Goal: Check status: Check status

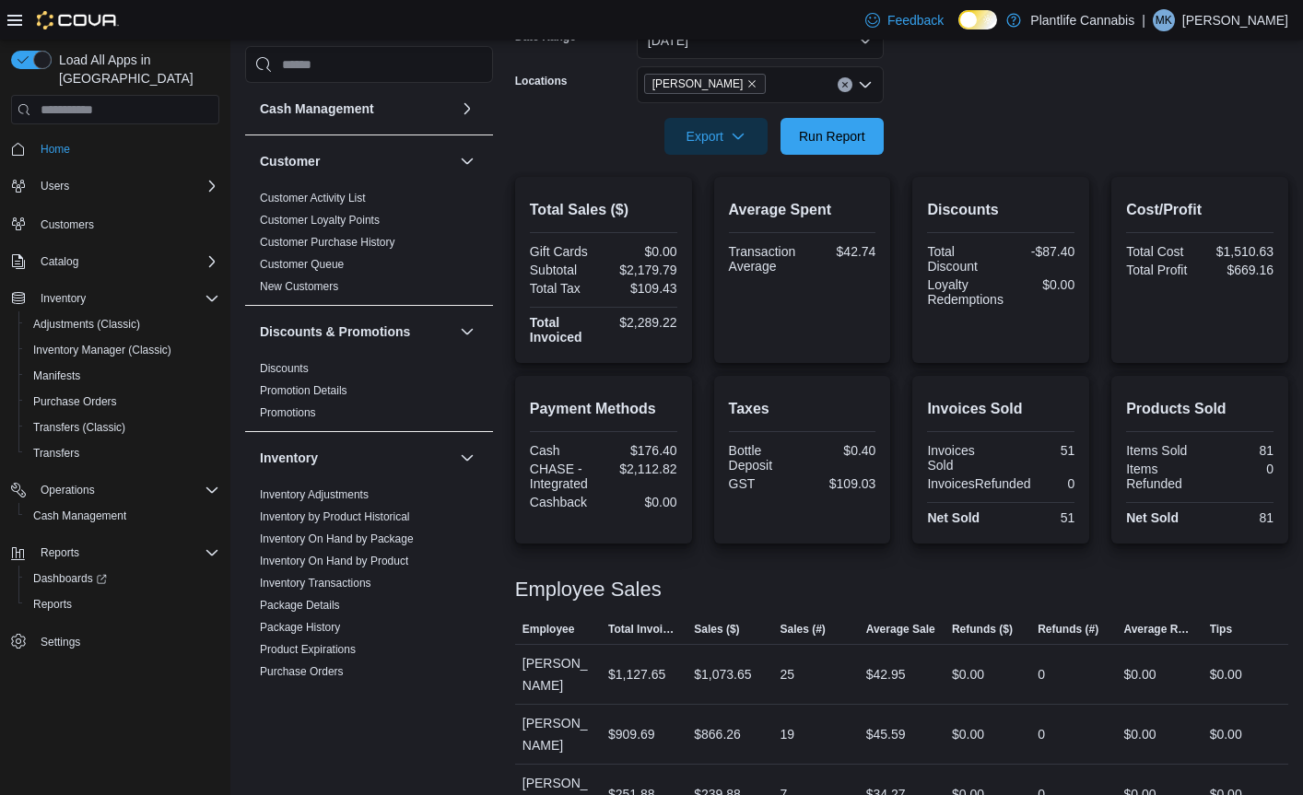
scroll to position [921, 0]
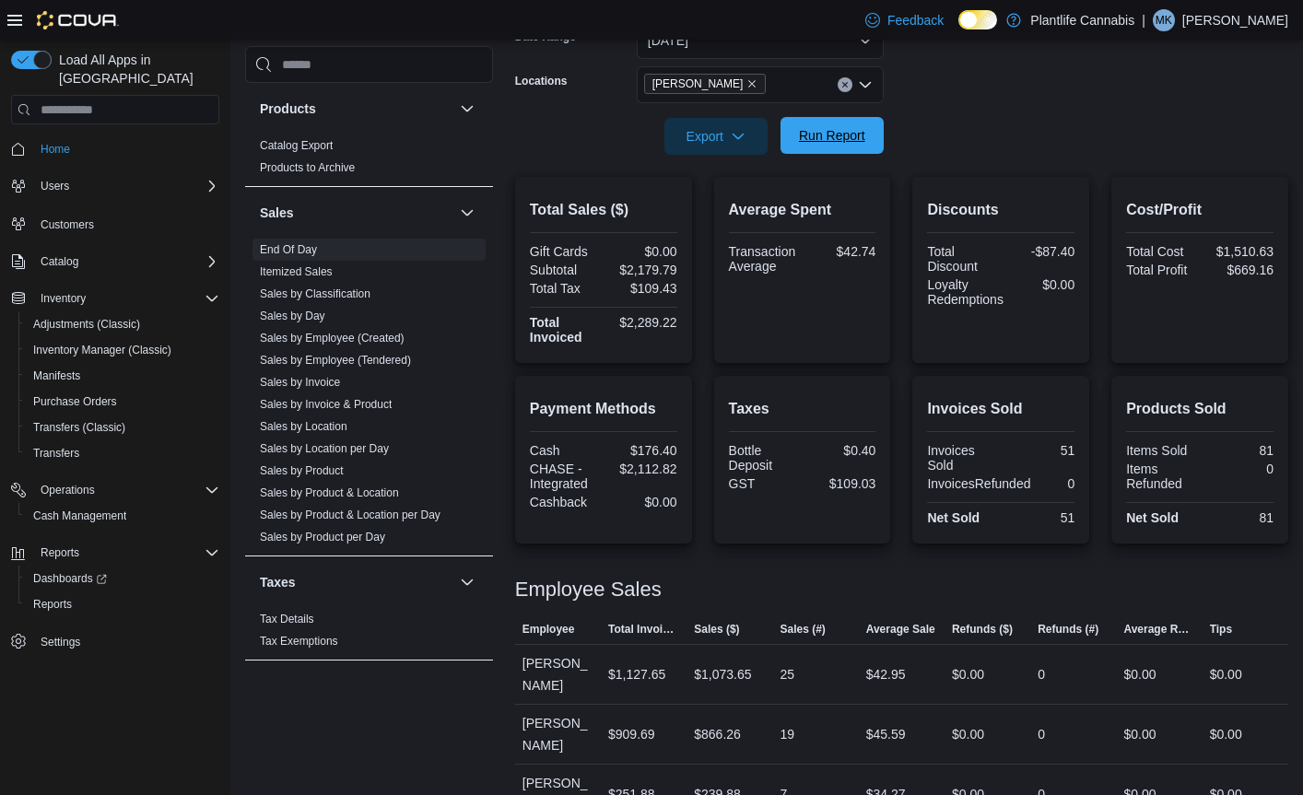
click at [818, 131] on span "Run Report" at bounding box center [832, 135] width 66 height 18
click at [833, 136] on span "Run Report" at bounding box center [832, 135] width 66 height 18
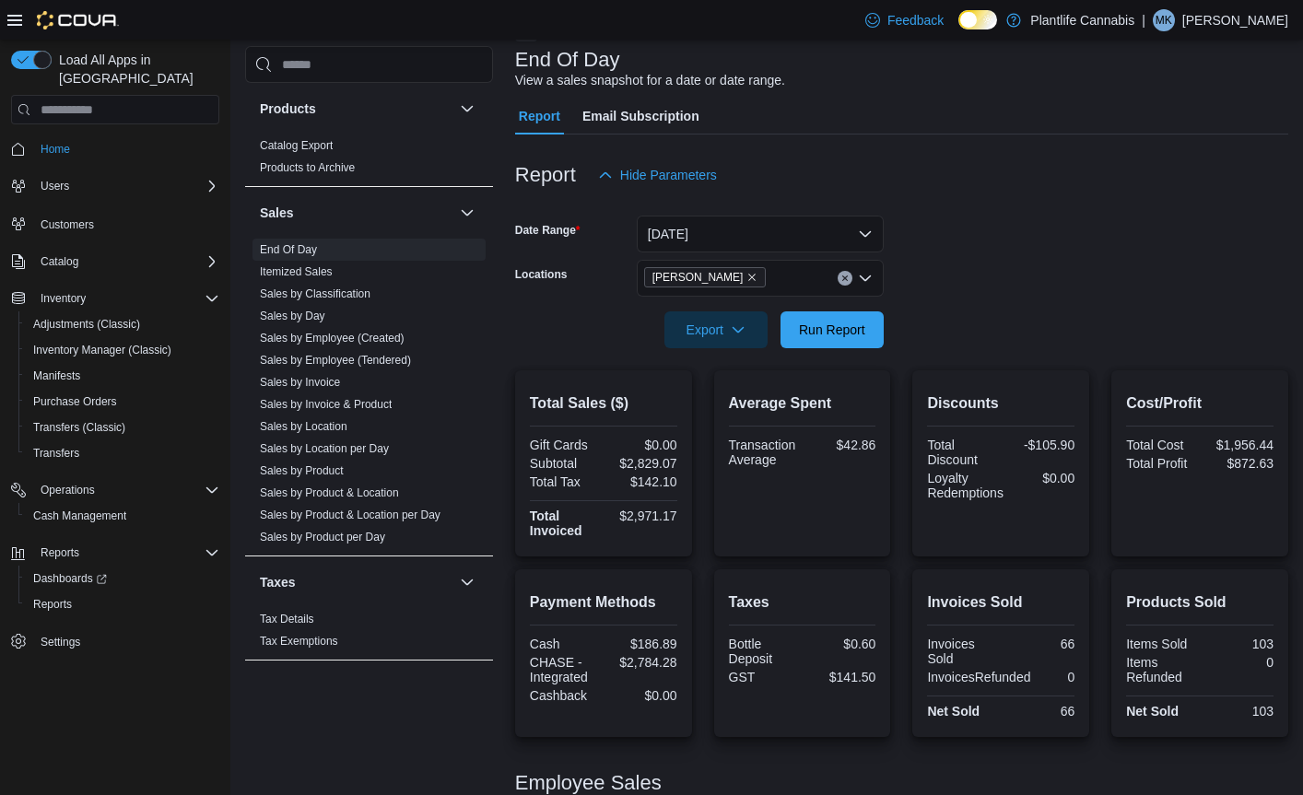
scroll to position [0, 0]
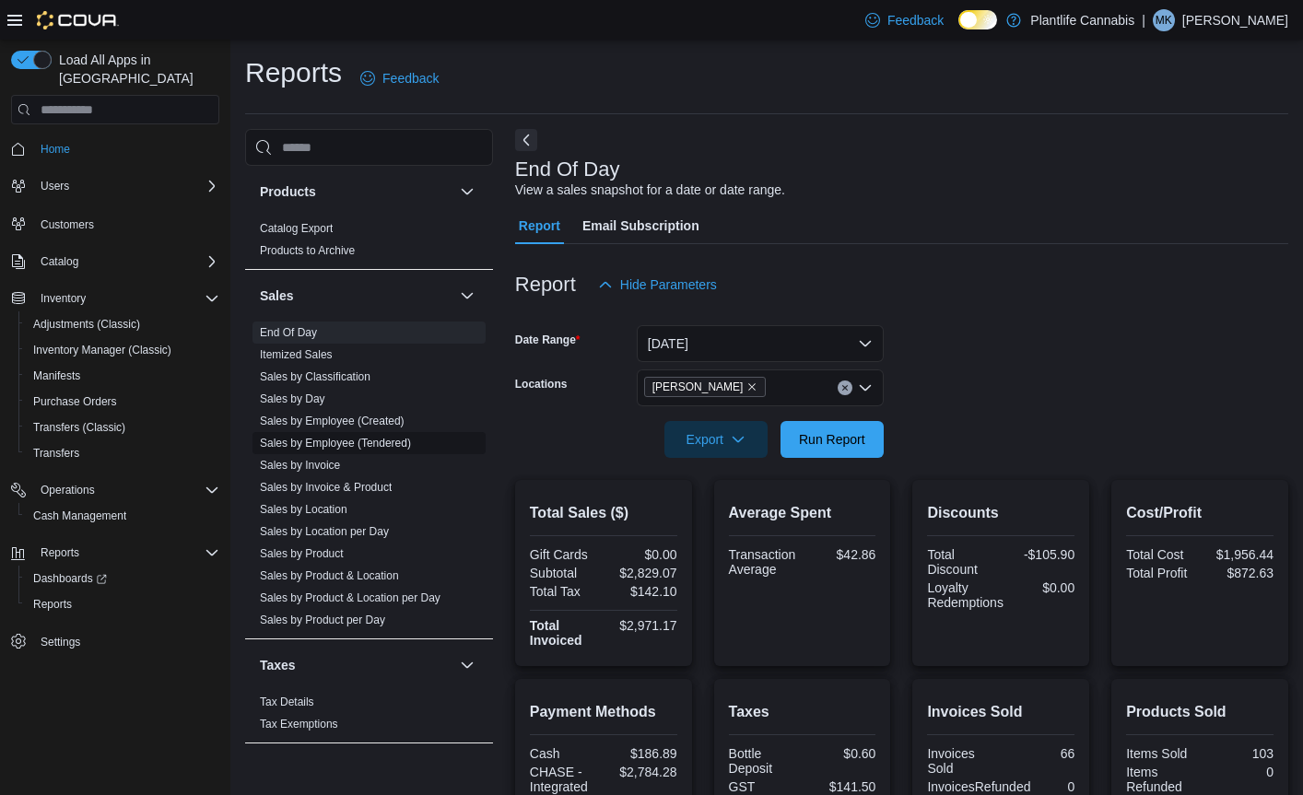
click at [391, 444] on link "Sales by Employee (Tendered)" at bounding box center [335, 443] width 151 height 13
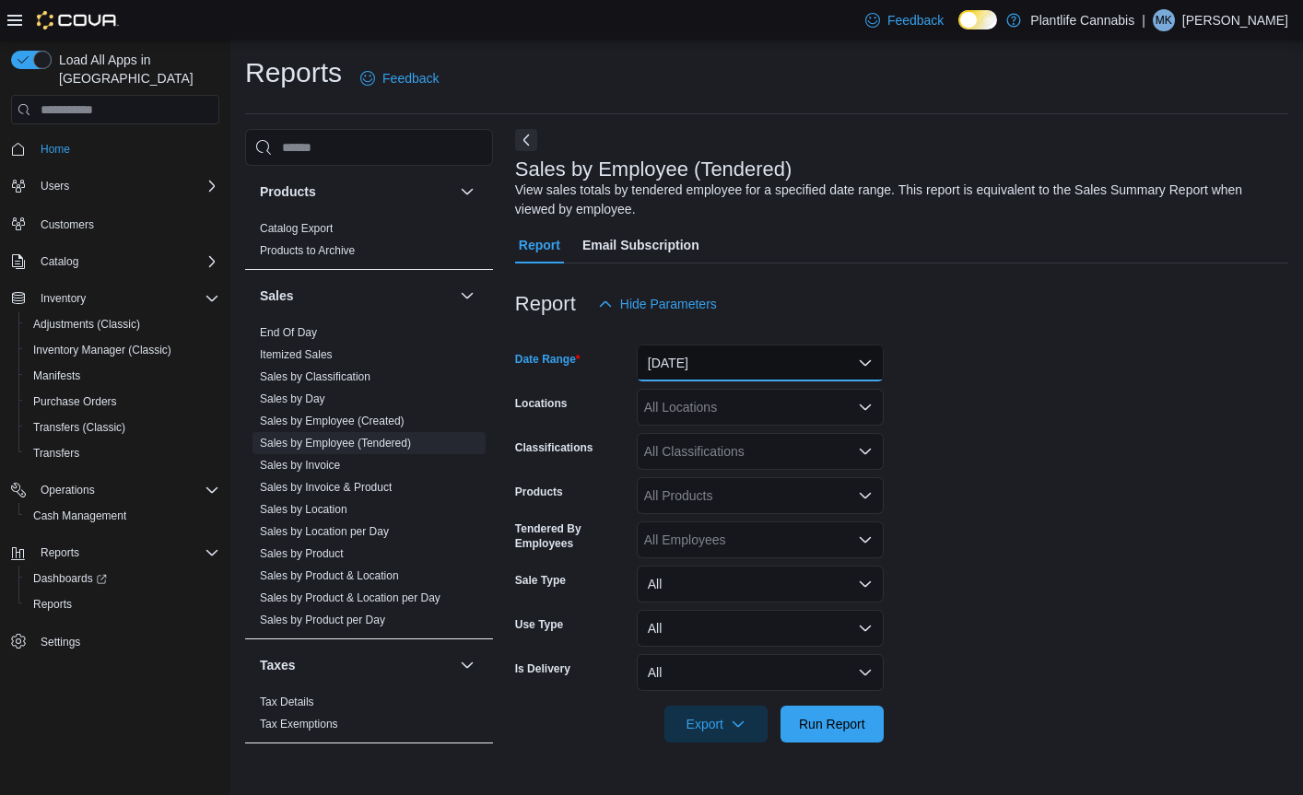
click at [864, 363] on button "[DATE]" at bounding box center [760, 363] width 247 height 37
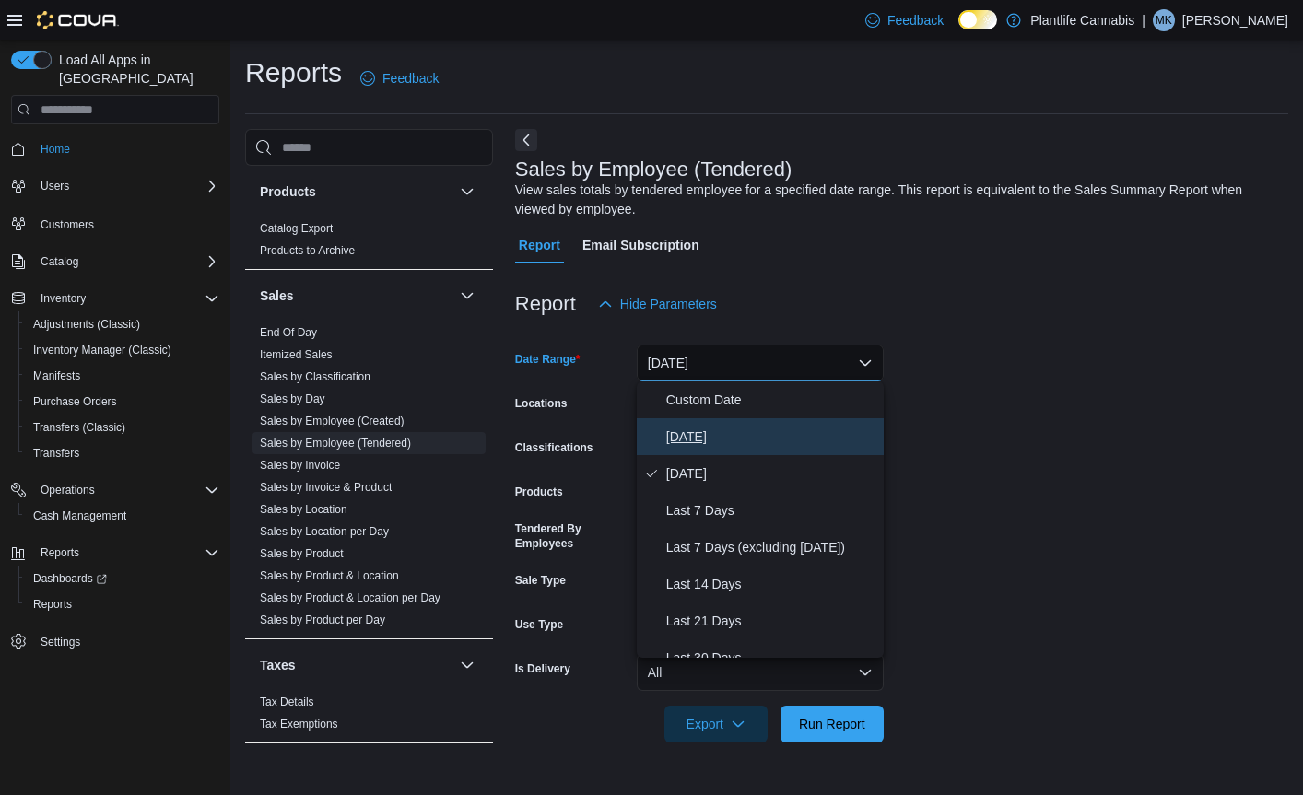
click at [688, 435] on span "[DATE]" at bounding box center [771, 437] width 210 height 22
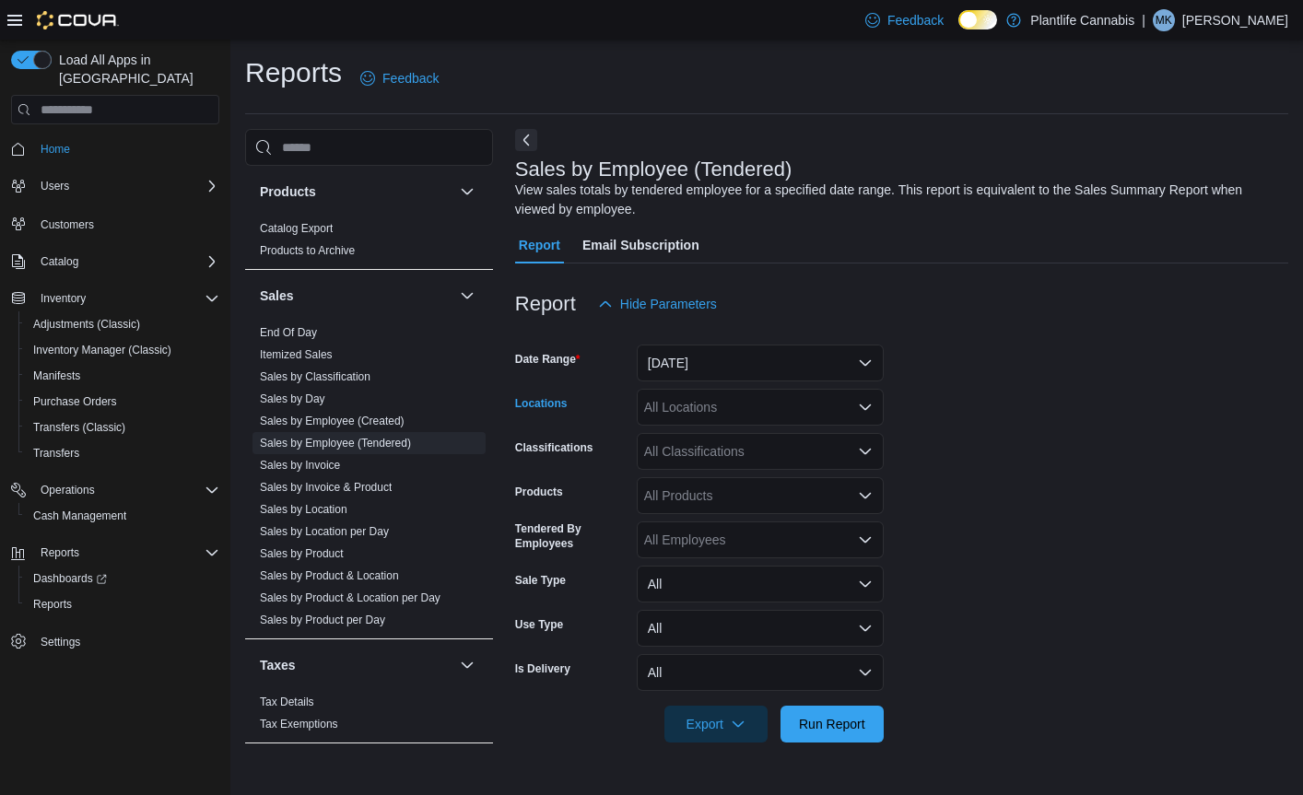
click at [864, 410] on icon "Open list of options" at bounding box center [865, 408] width 11 height 6
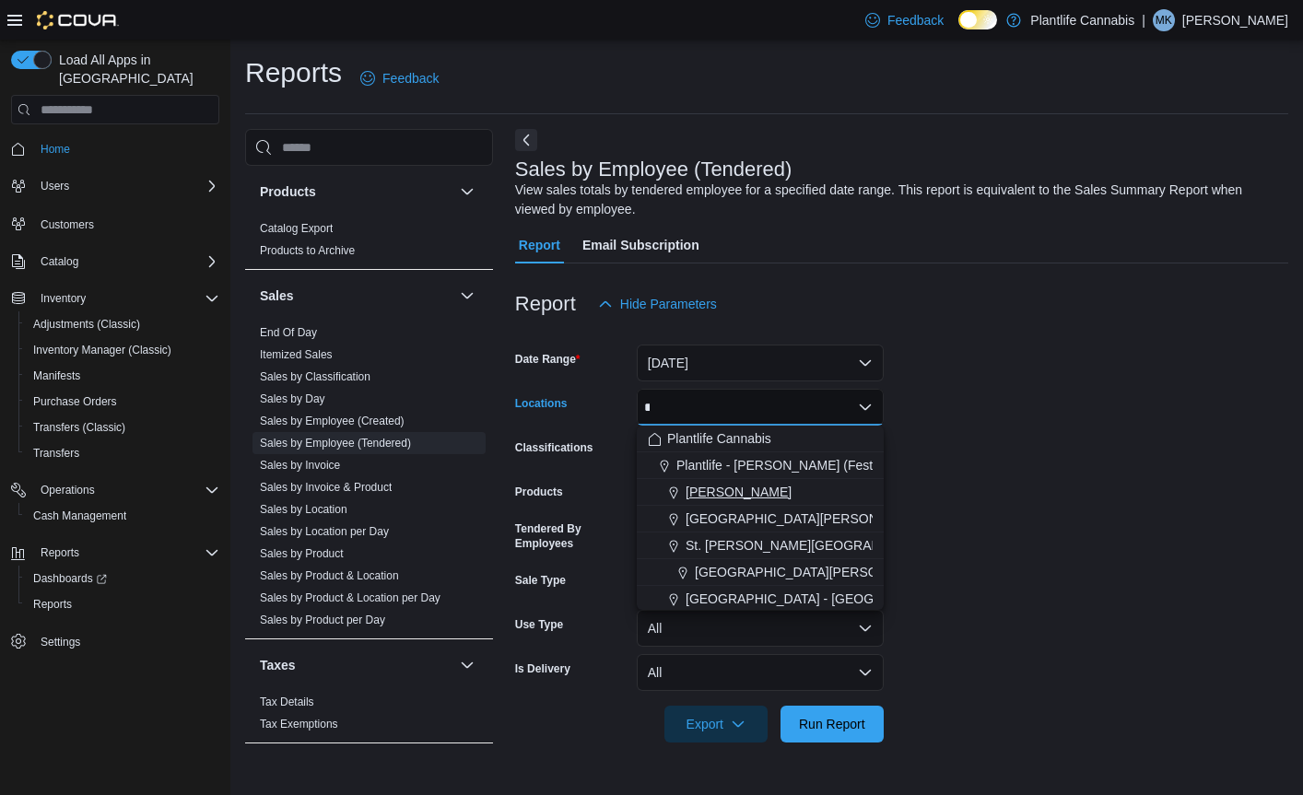
type input "*"
click at [710, 487] on span "[PERSON_NAME]" at bounding box center [739, 492] width 106 height 18
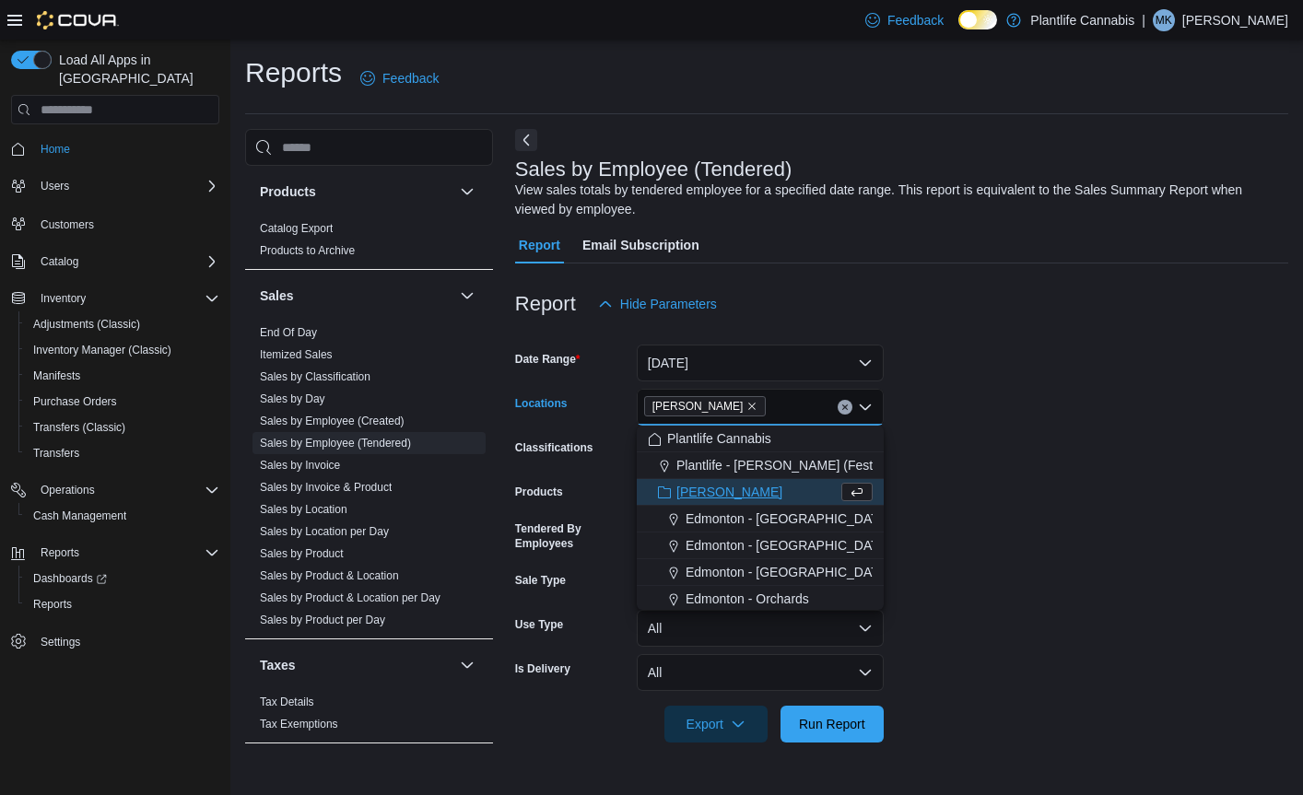
click at [983, 452] on form "Date Range [DATE] Locations [GEOGRAPHIC_DATA] Combo box. Selected. [GEOGRAPHIC_…" at bounding box center [901, 533] width 773 height 420
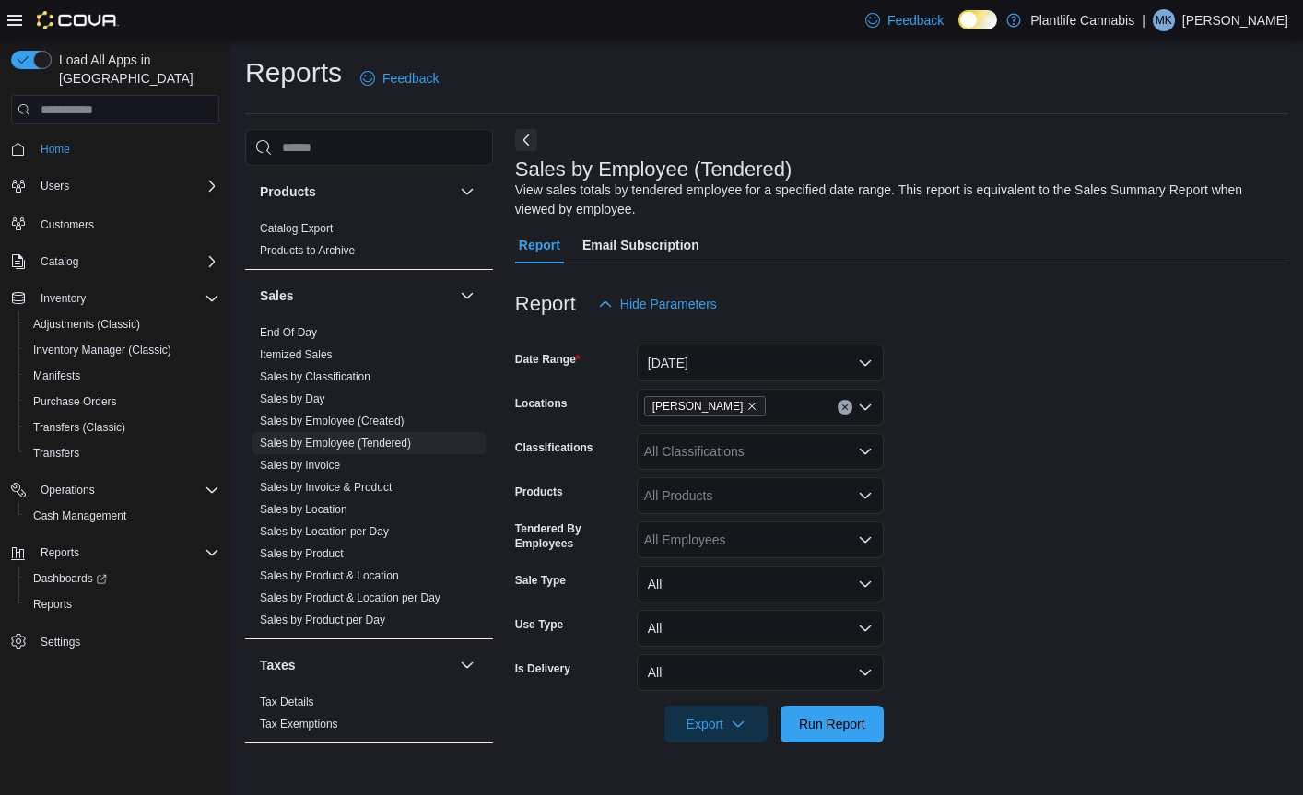
click at [864, 452] on icon "Open list of options" at bounding box center [865, 451] width 15 height 15
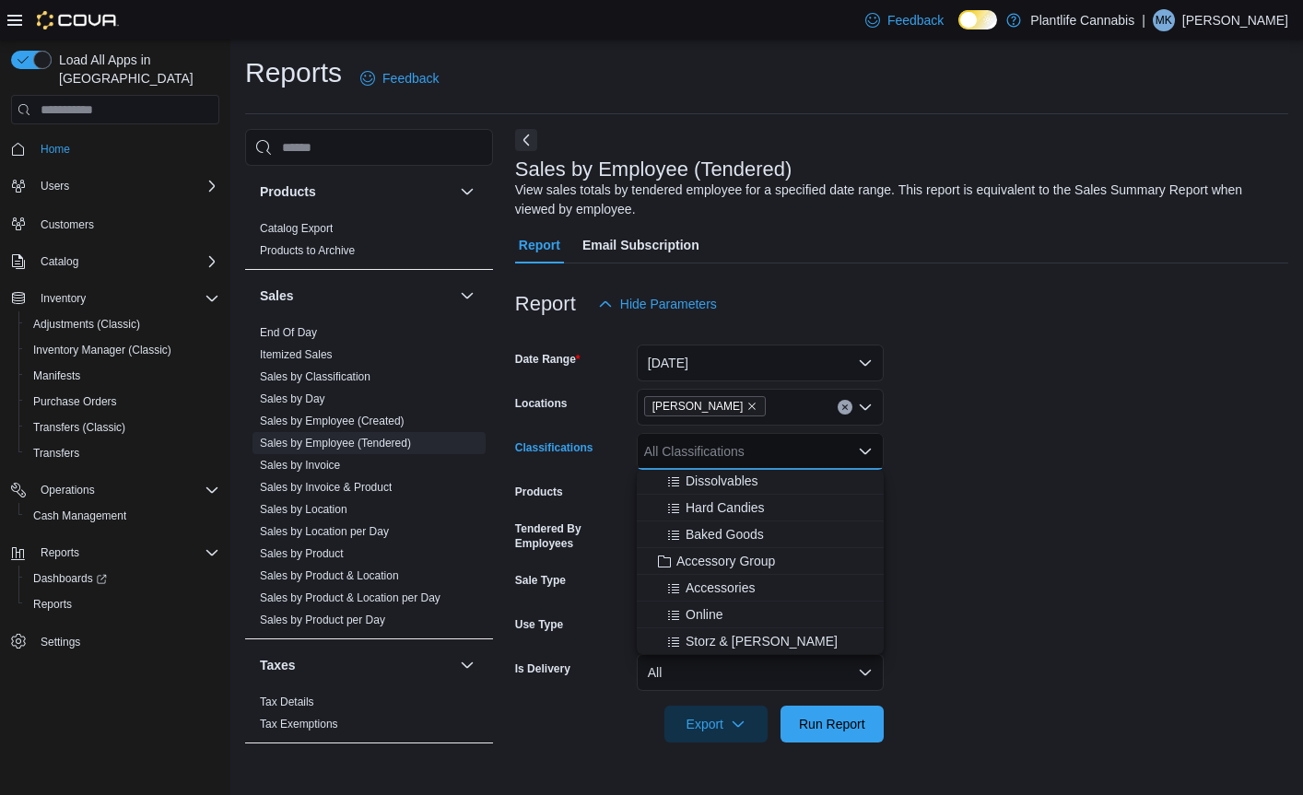
scroll to position [183, 0]
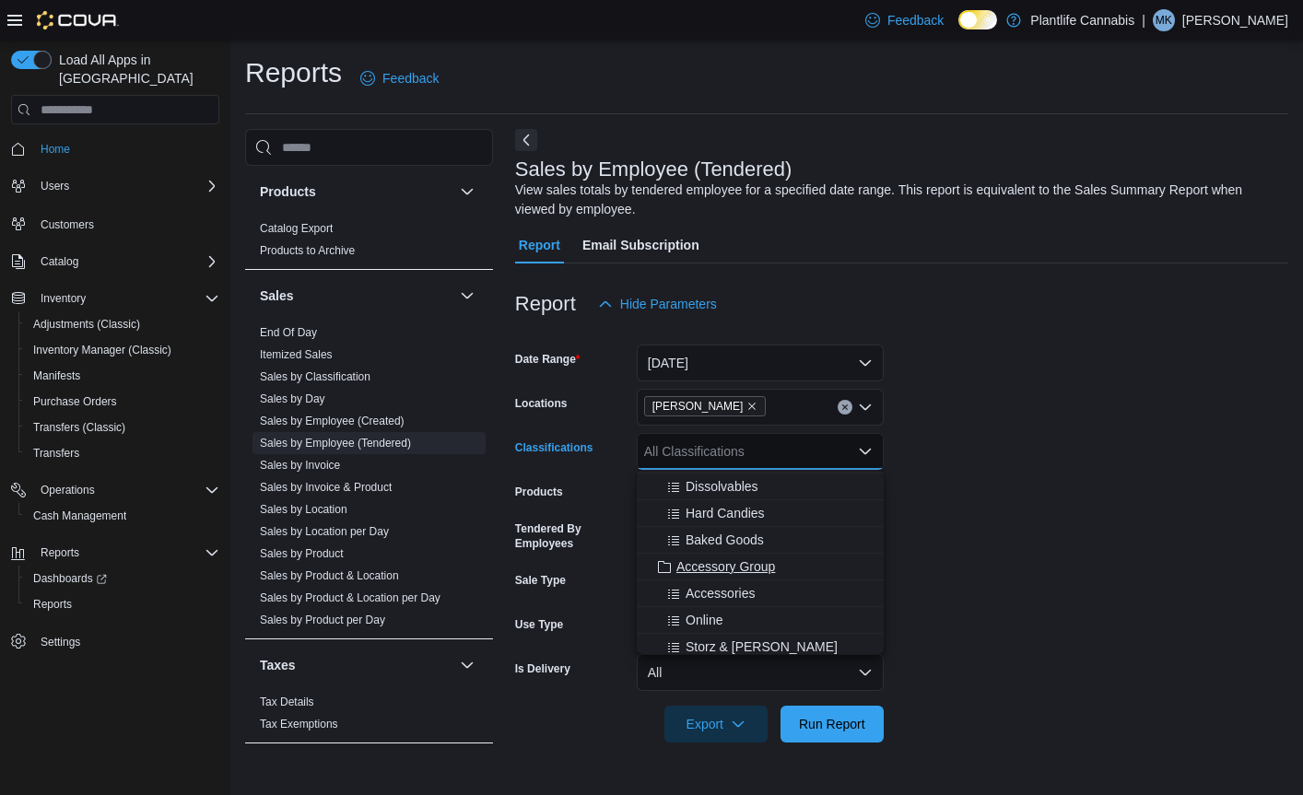
click at [743, 562] on span "Accessory Group" at bounding box center [725, 567] width 99 height 18
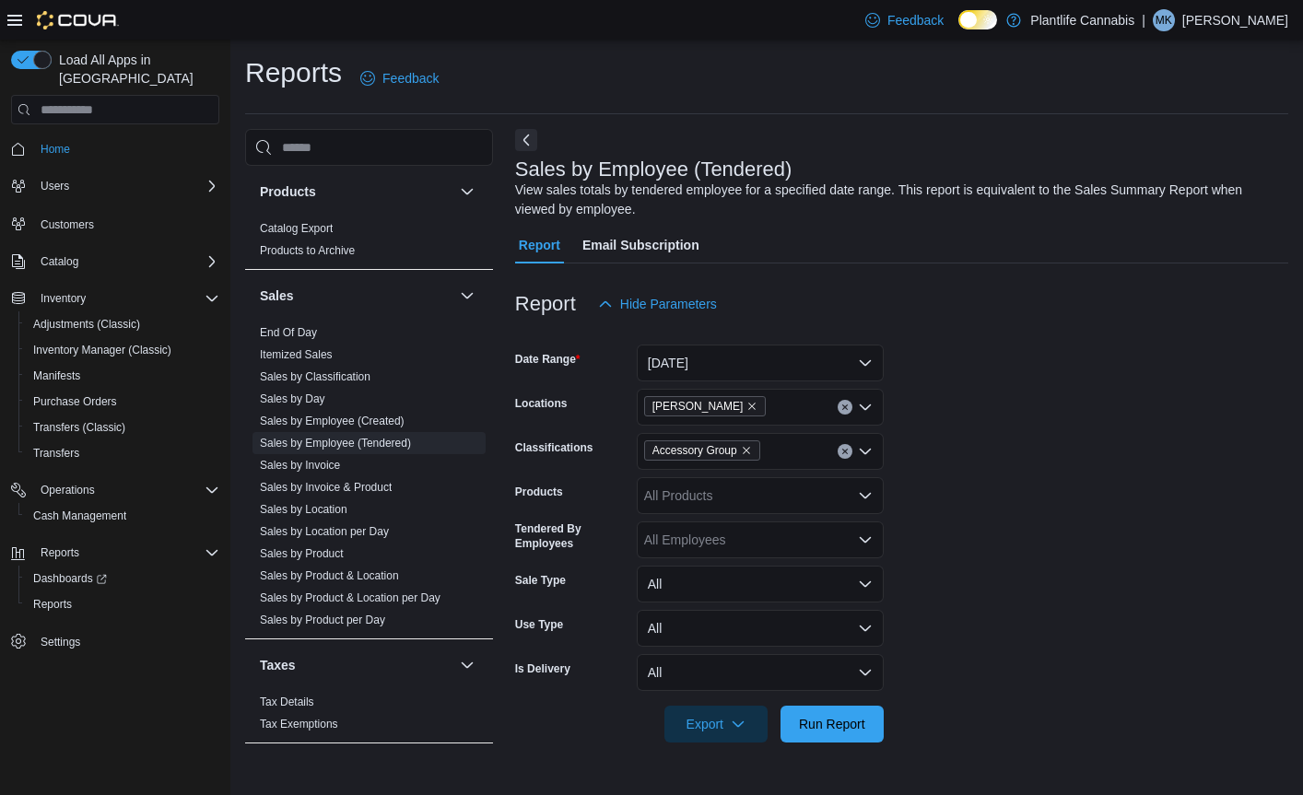
click at [937, 551] on form "Date Range [DATE] Locations [PERSON_NAME] Classifications Accessory Group Produ…" at bounding box center [901, 533] width 773 height 420
click at [818, 719] on span "Run Report" at bounding box center [832, 723] width 66 height 18
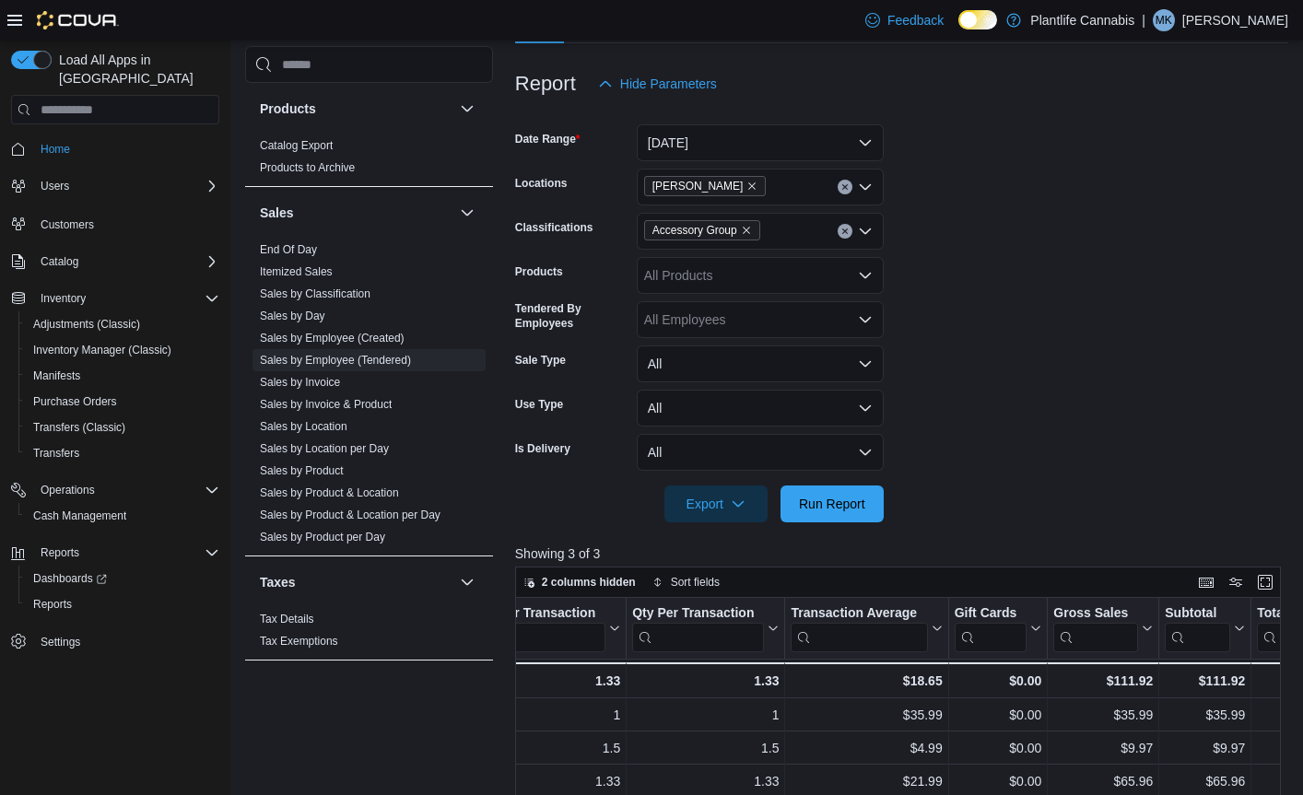
scroll to position [221, 0]
click at [280, 250] on link "End Of Day" at bounding box center [288, 249] width 57 height 13
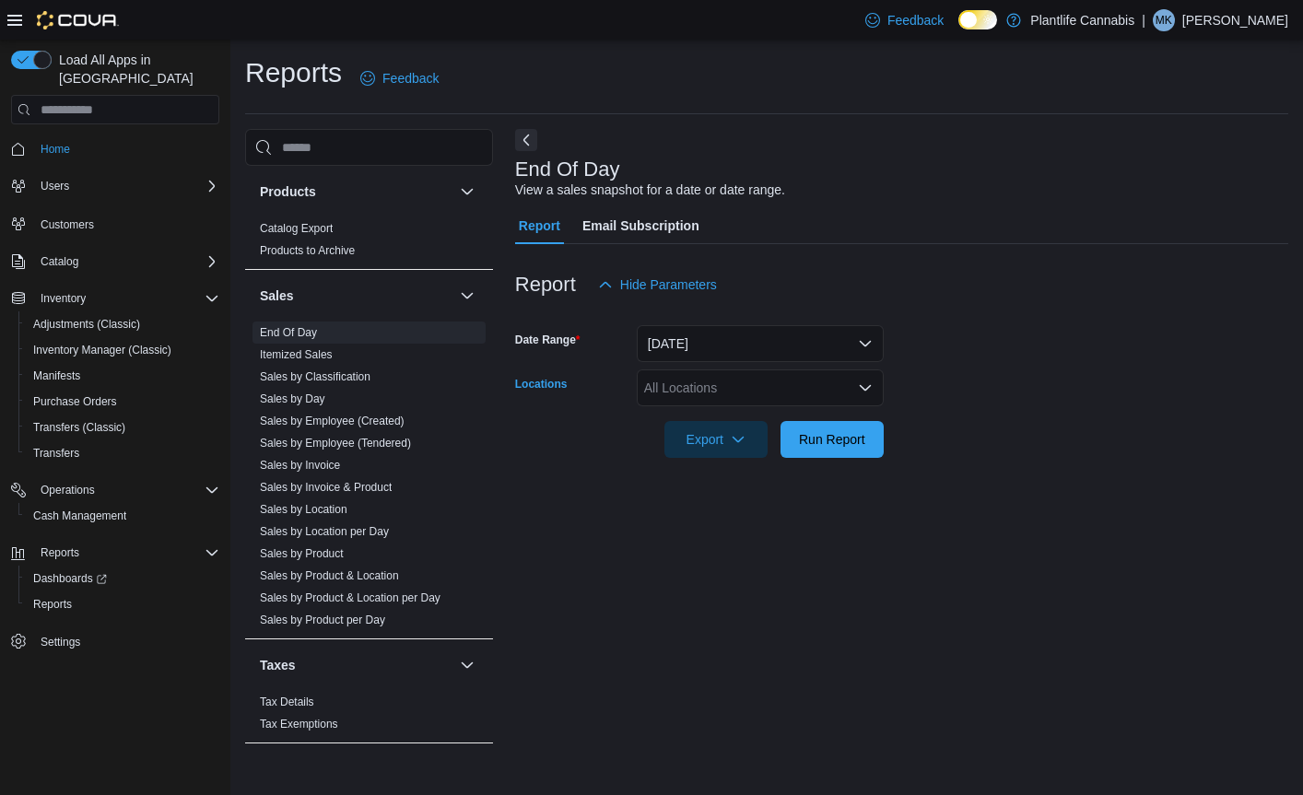
click at [865, 385] on icon "Open list of options" at bounding box center [865, 388] width 15 height 15
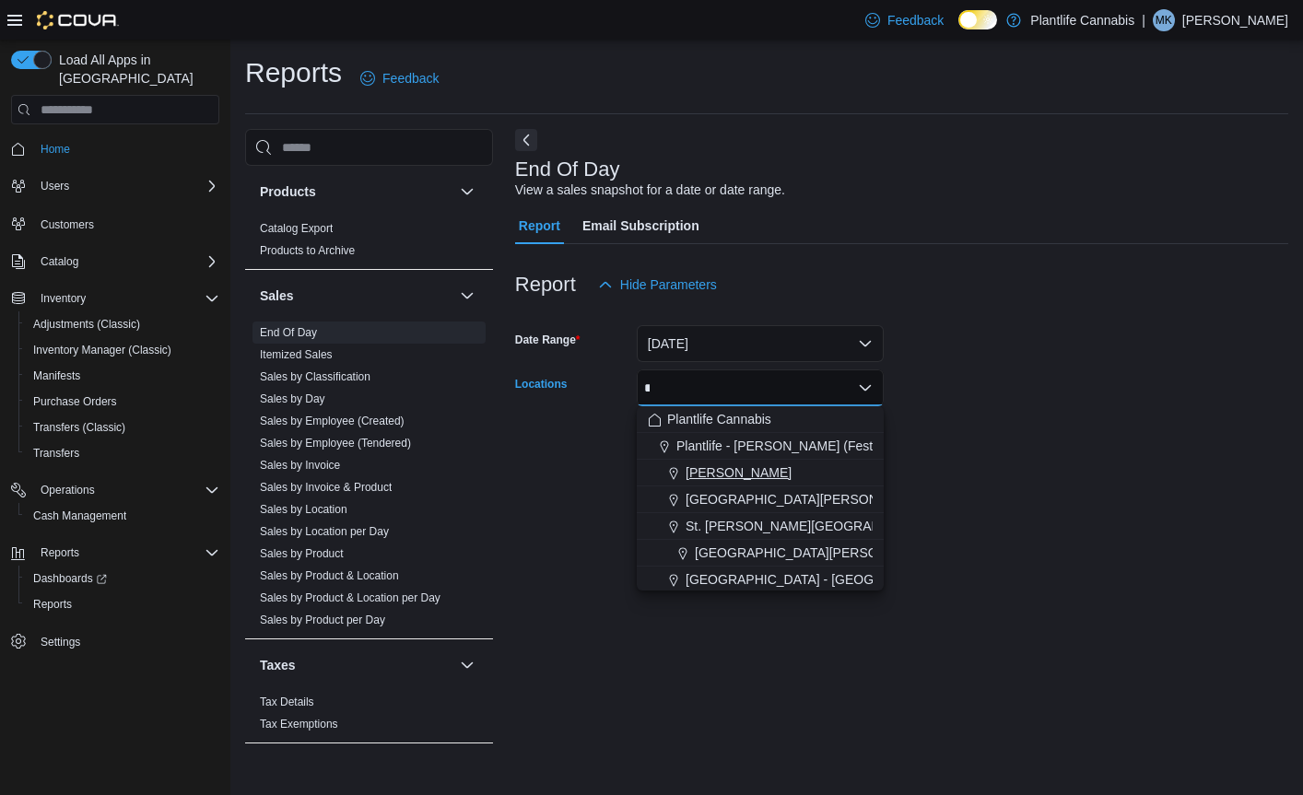
type input "*"
click at [710, 469] on span "[PERSON_NAME]" at bounding box center [739, 473] width 106 height 18
click at [956, 491] on div "End Of Day View a sales snapshot for a date or date range. Report Email Subscri…" at bounding box center [901, 445] width 773 height 633
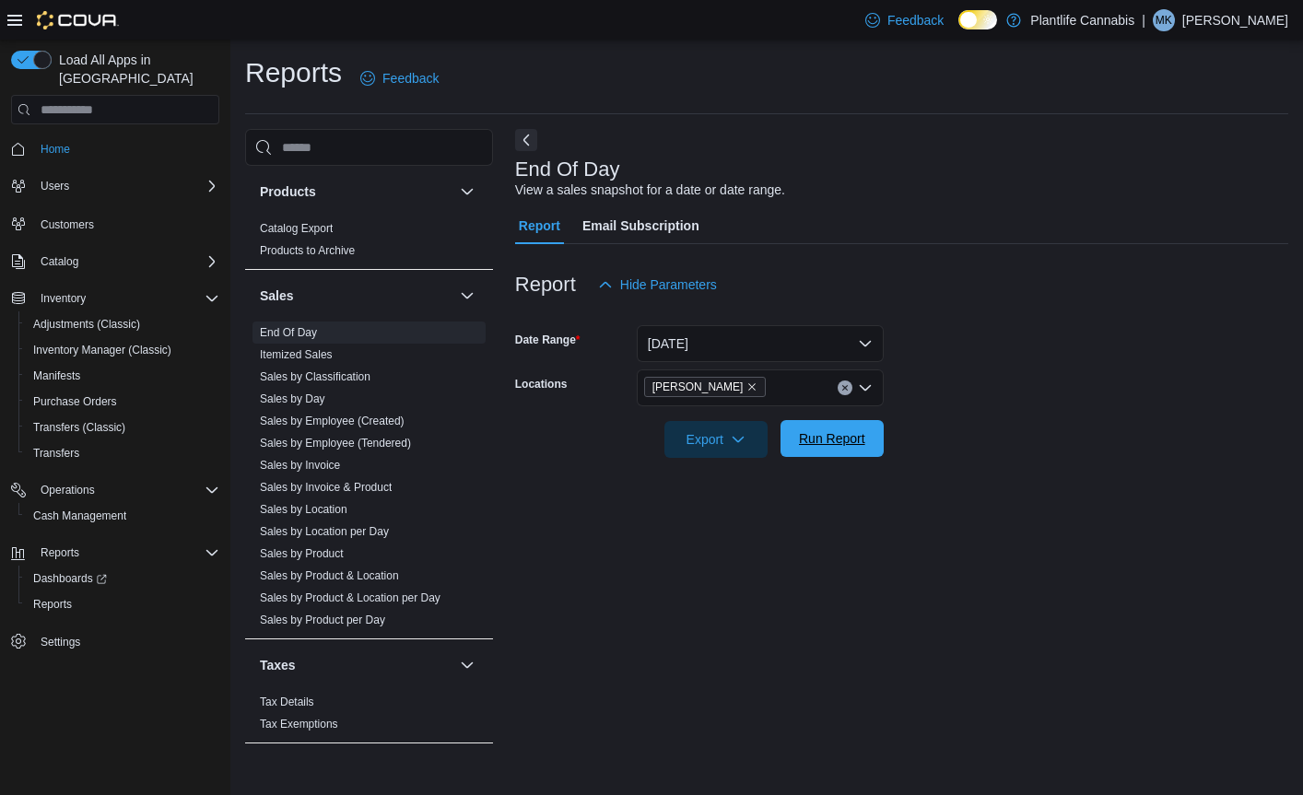
click at [862, 442] on span "Run Report" at bounding box center [832, 438] width 66 height 18
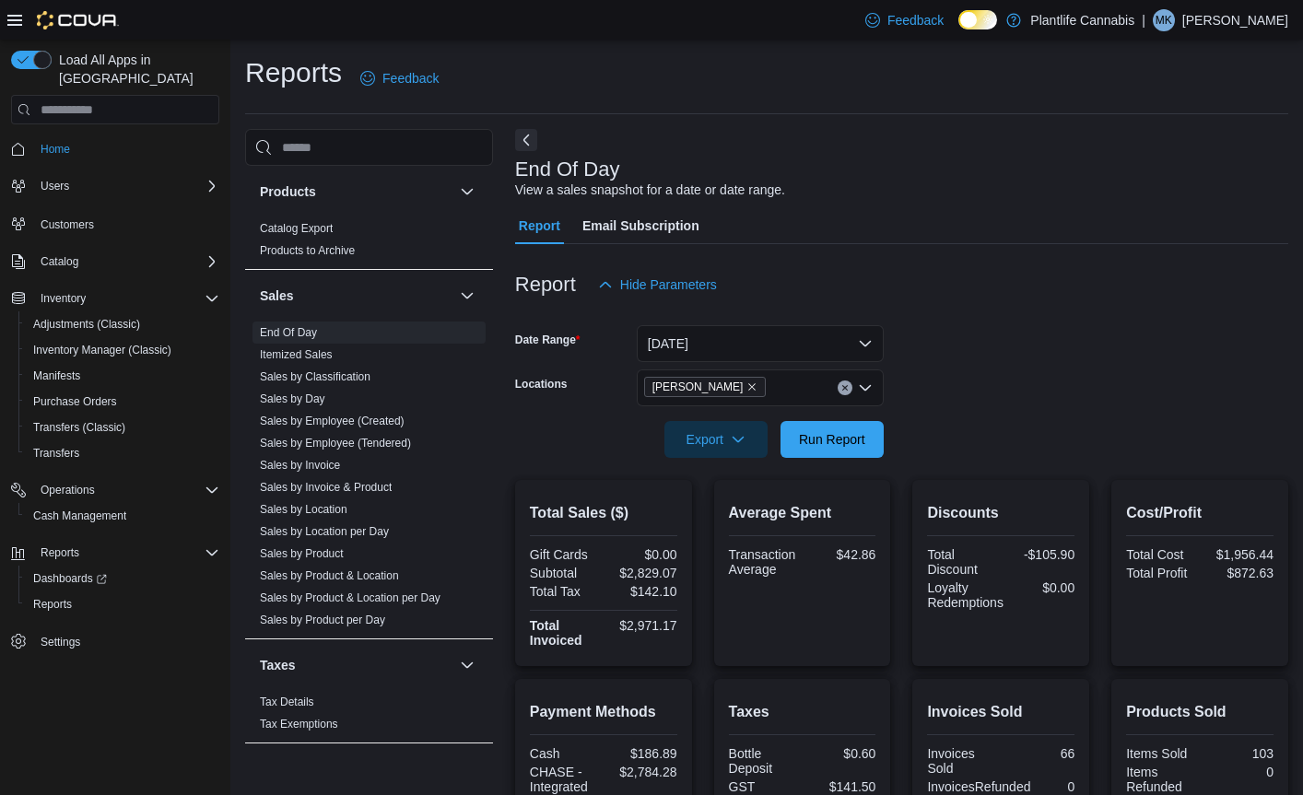
scroll to position [5, 0]
